Goal: Transaction & Acquisition: Purchase product/service

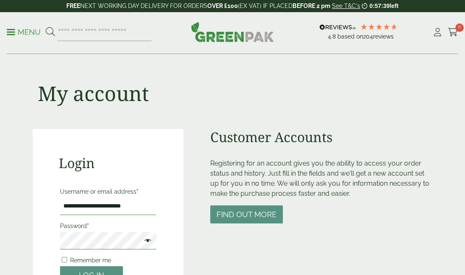
click at [142, 207] on input "**********" at bounding box center [108, 207] width 96 height 18
type input "**********"
click at [91, 270] on button "Log in" at bounding box center [91, 276] width 63 height 18
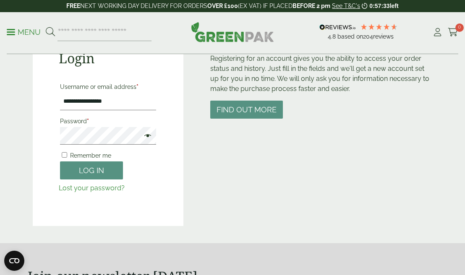
scroll to position [106, 0]
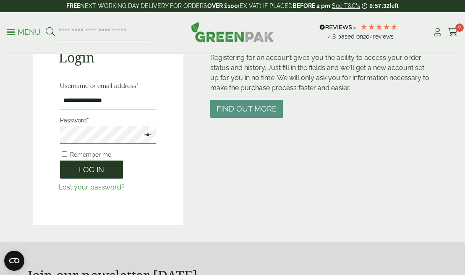
click at [91, 168] on button "Log in" at bounding box center [91, 170] width 63 height 18
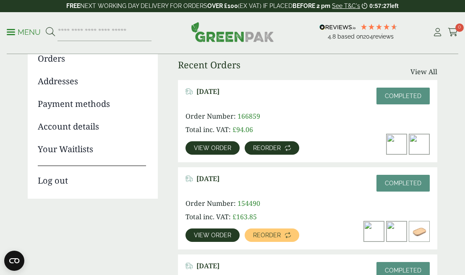
scroll to position [110, 0]
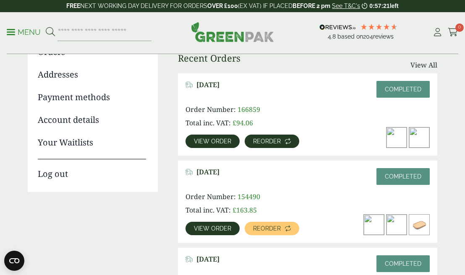
click at [264, 141] on span "Reorder" at bounding box center [267, 142] width 28 height 6
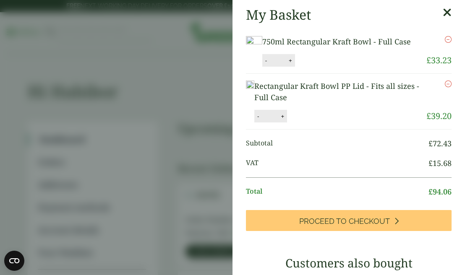
click at [448, 12] on icon at bounding box center [447, 13] width 9 height 12
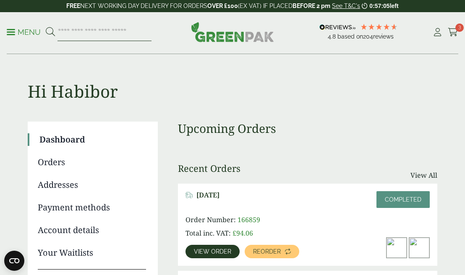
click at [111, 35] on input "search" at bounding box center [105, 33] width 94 height 18
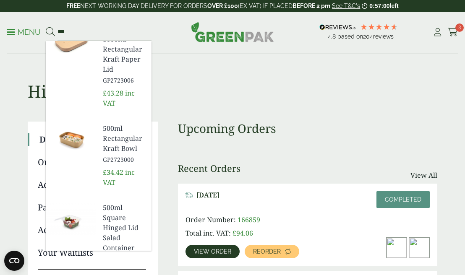
scroll to position [182, 0]
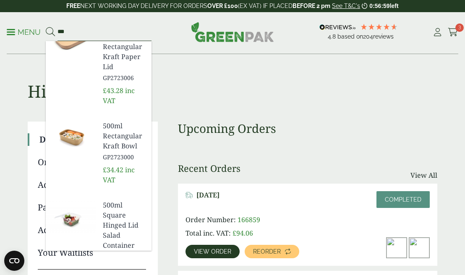
type input "***"
click at [113, 134] on span "500ml Rectangular Kraft Bowl" at bounding box center [124, 136] width 42 height 30
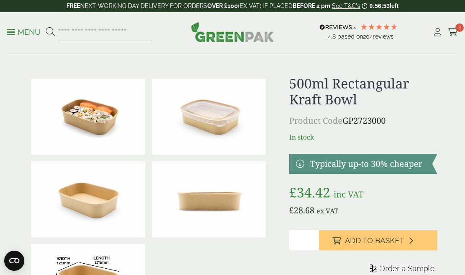
scroll to position [113, 0]
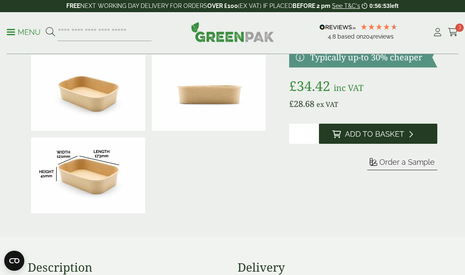
click at [368, 138] on span "Add to Basket" at bounding box center [374, 134] width 59 height 9
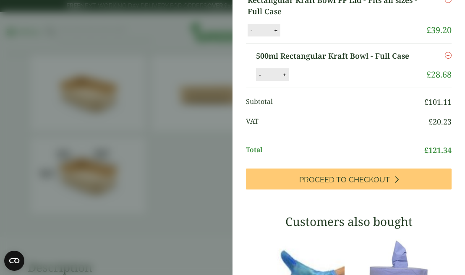
scroll to position [131, 0]
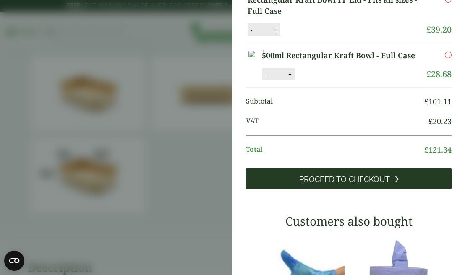
click at [345, 189] on link "Proceed to Checkout" at bounding box center [349, 178] width 206 height 21
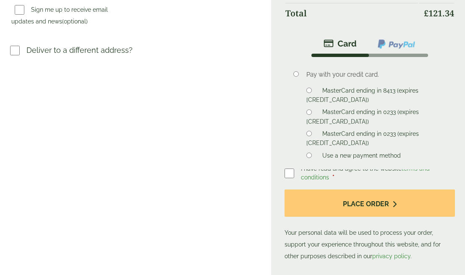
scroll to position [332, 0]
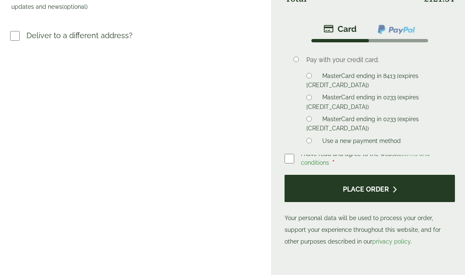
click at [372, 189] on button "Place order" at bounding box center [370, 188] width 170 height 27
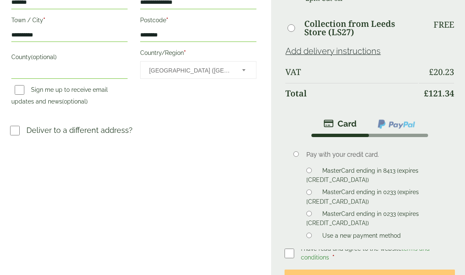
scroll to position [344, 0]
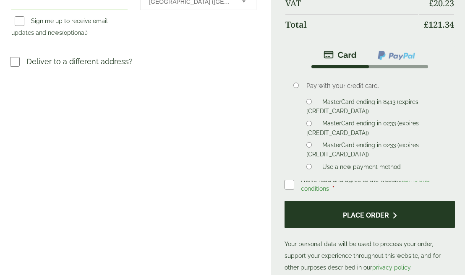
click at [352, 220] on button "Place order" at bounding box center [370, 214] width 170 height 27
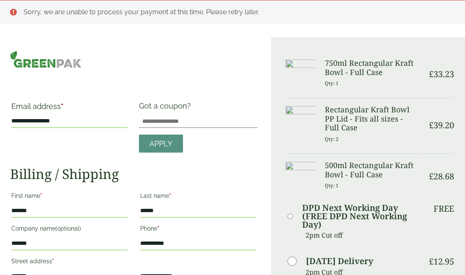
scroll to position [0, 0]
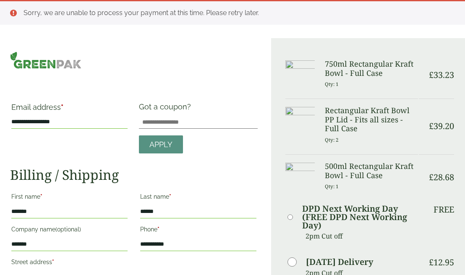
click at [44, 64] on img at bounding box center [45, 60] width 71 height 17
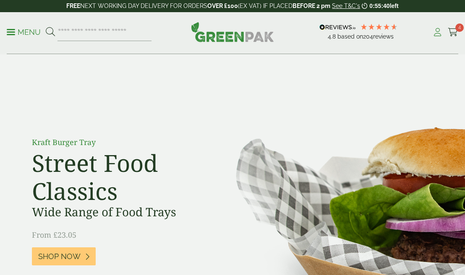
click at [434, 34] on icon at bounding box center [437, 32] width 10 height 8
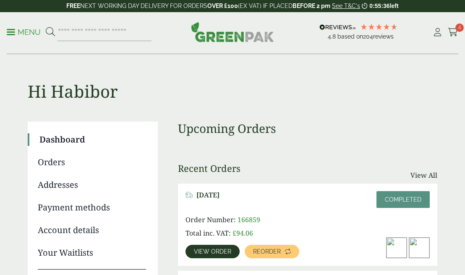
click at [75, 210] on link "Payment methods" at bounding box center [92, 208] width 108 height 13
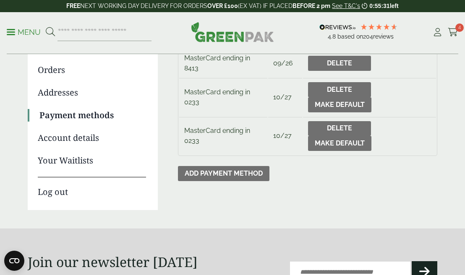
scroll to position [54, 0]
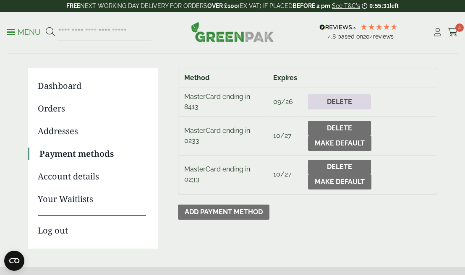
click at [336, 104] on link "Delete" at bounding box center [339, 101] width 63 height 15
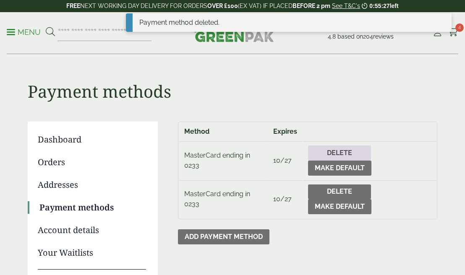
click at [338, 160] on link "Delete" at bounding box center [339, 153] width 63 height 15
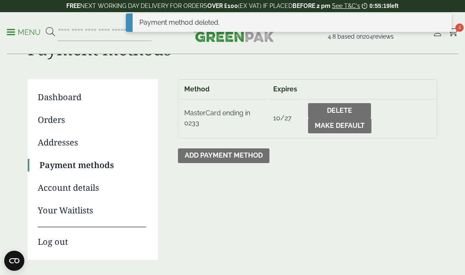
scroll to position [130, 0]
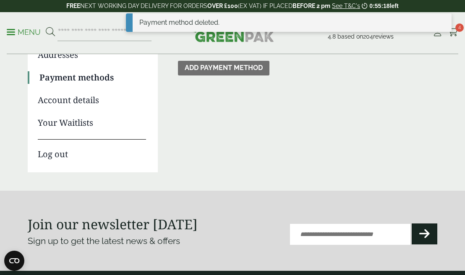
click at [54, 157] on link "Log out" at bounding box center [92, 149] width 108 height 21
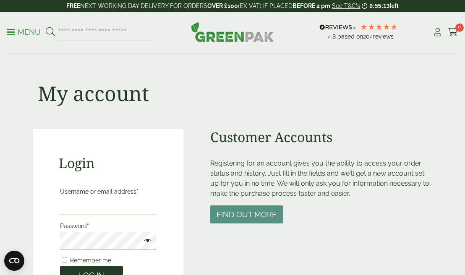
type input "**********"
click at [95, 270] on button "Log in" at bounding box center [91, 276] width 63 height 18
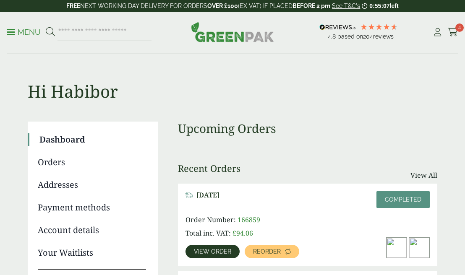
click at [451, 31] on icon at bounding box center [453, 32] width 10 height 8
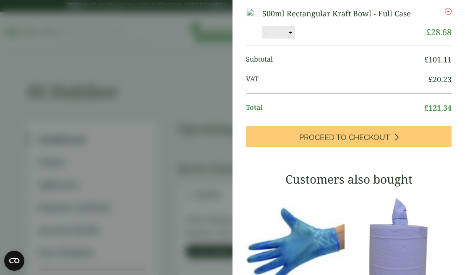
scroll to position [130, 0]
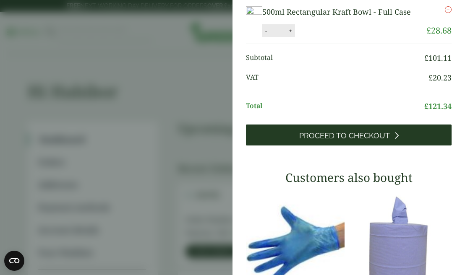
click at [340, 141] on span "Proceed to Checkout" at bounding box center [344, 135] width 91 height 9
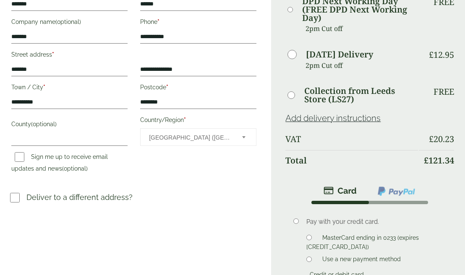
scroll to position [281, 0]
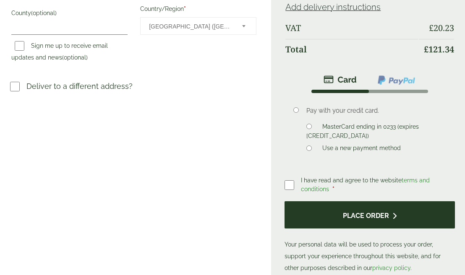
click at [384, 225] on button "Place order" at bounding box center [370, 215] width 170 height 27
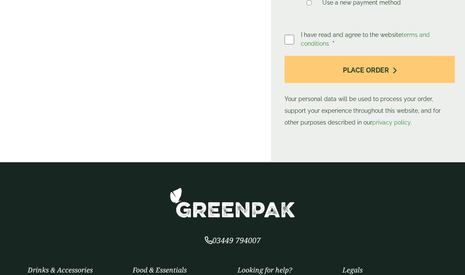
scroll to position [653, 0]
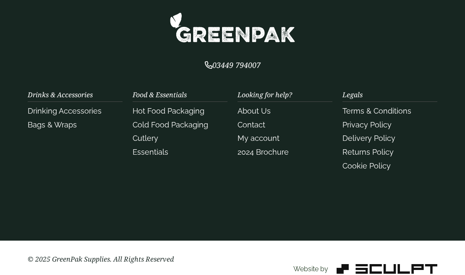
scroll to position [650, 0]
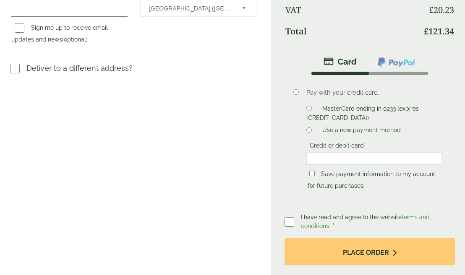
scroll to position [312, 0]
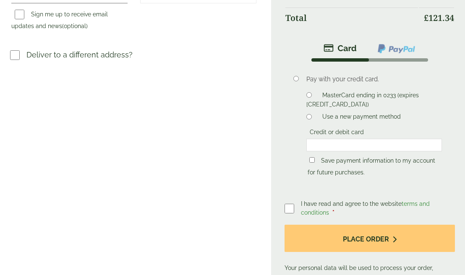
click at [309, 112] on li "Use a new payment method" at bounding box center [374, 116] width 136 height 9
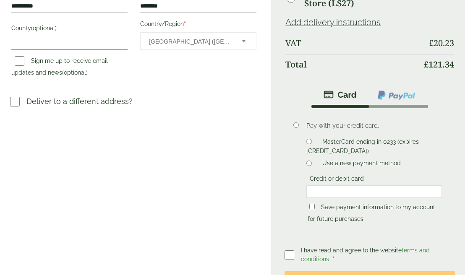
scroll to position [275, 0]
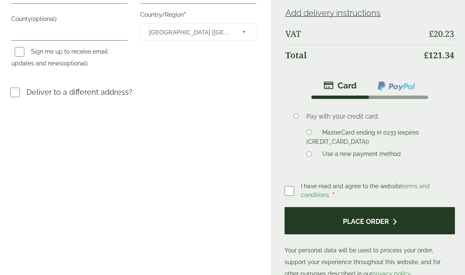
click at [364, 225] on button "Place order" at bounding box center [370, 220] width 170 height 27
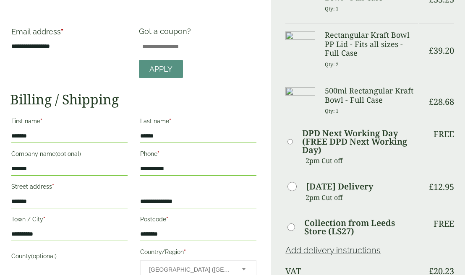
scroll to position [0, 0]
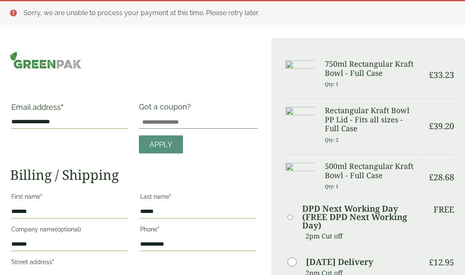
click at [41, 63] on img at bounding box center [45, 60] width 71 height 17
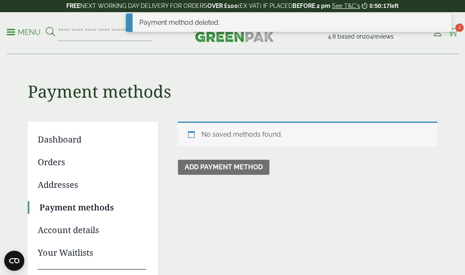
click at [453, 31] on icon at bounding box center [453, 32] width 10 height 8
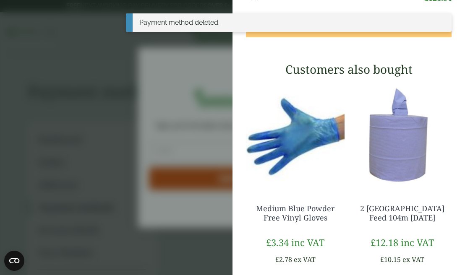
scroll to position [239, 0]
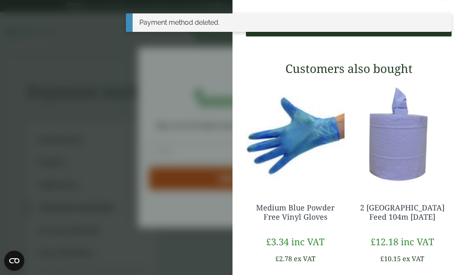
click at [329, 31] on span "Proceed to Checkout" at bounding box center [344, 26] width 91 height 9
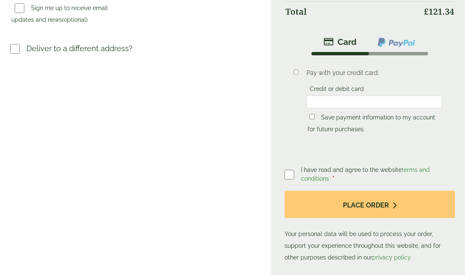
scroll to position [322, 0]
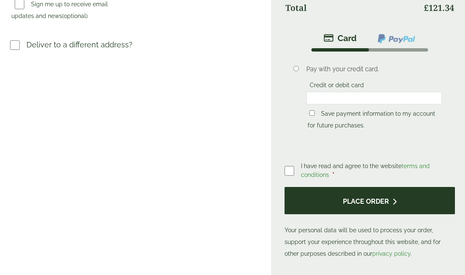
click at [351, 202] on button "Place order" at bounding box center [370, 200] width 170 height 27
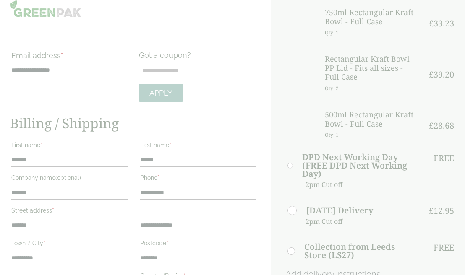
scroll to position [0, 0]
